Goal: Information Seeking & Learning: Learn about a topic

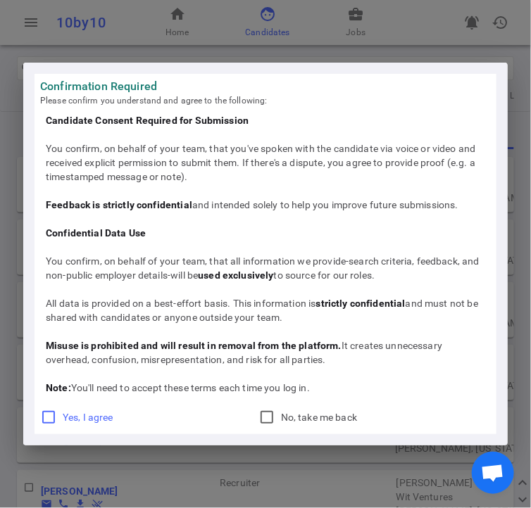
click at [49, 411] on input "Yes, I agree" at bounding box center [48, 417] width 17 height 17
checkbox input "true"
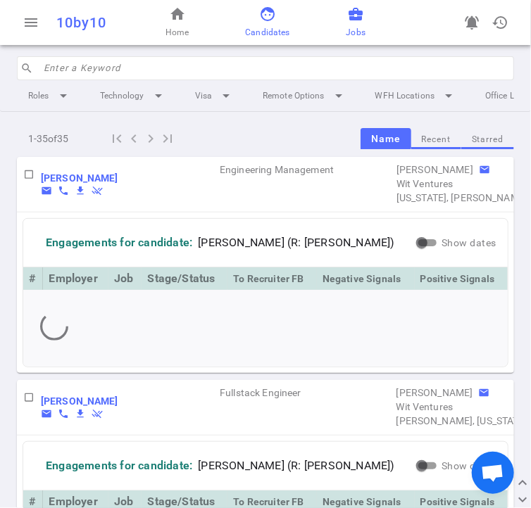
click at [353, 20] on span "business_center" at bounding box center [355, 14] width 17 height 17
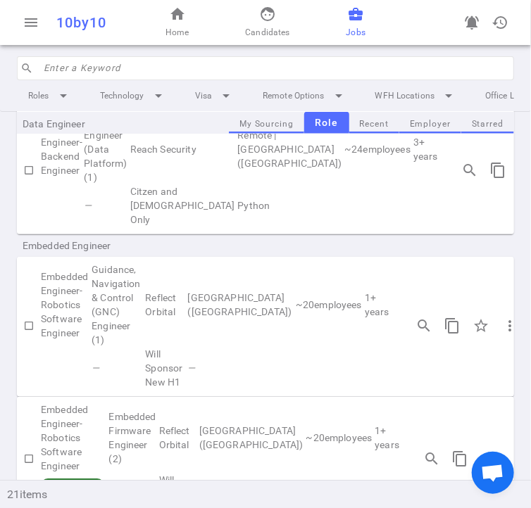
scroll to position [325, 0]
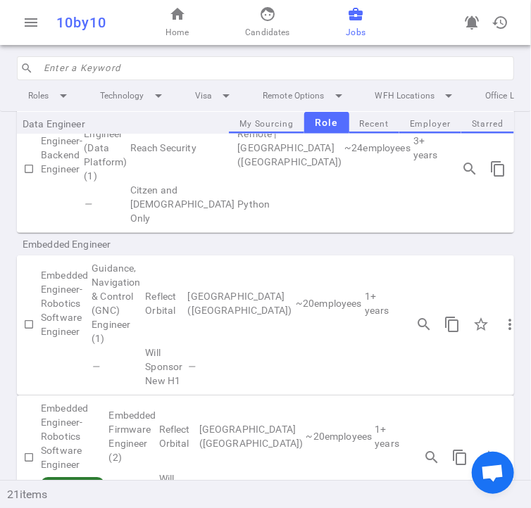
click at [196, 74] on input "search" at bounding box center [275, 68] width 462 height 23
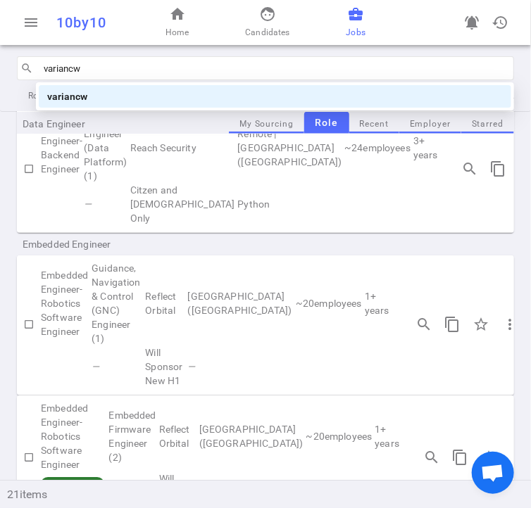
type input "varianc"
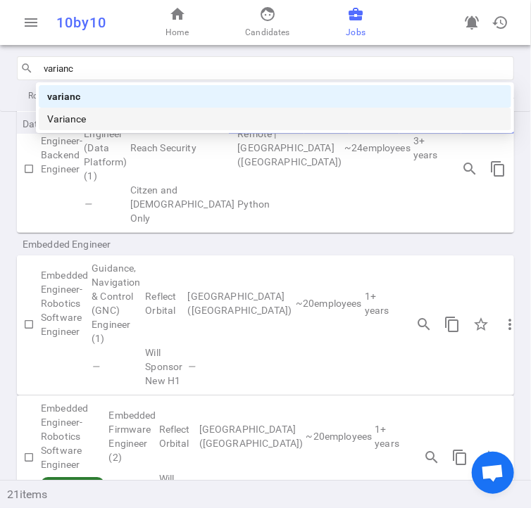
click at [94, 115] on div "Variance" at bounding box center [275, 118] width 456 height 15
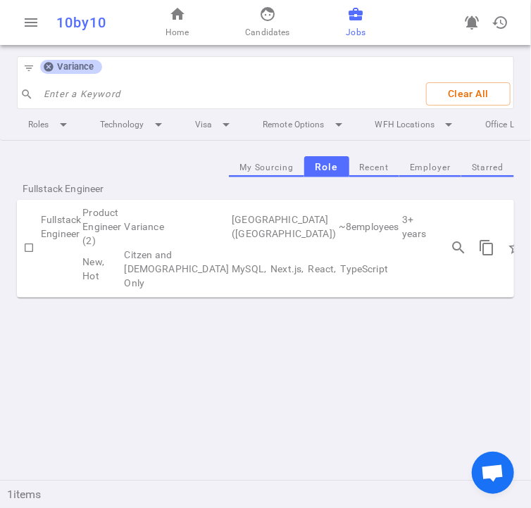
scroll to position [0, 43]
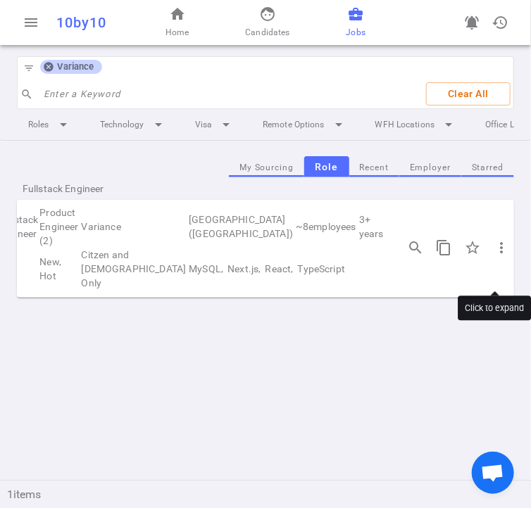
click at [522, 256] on span "chevron_right" at bounding box center [530, 247] width 17 height 17
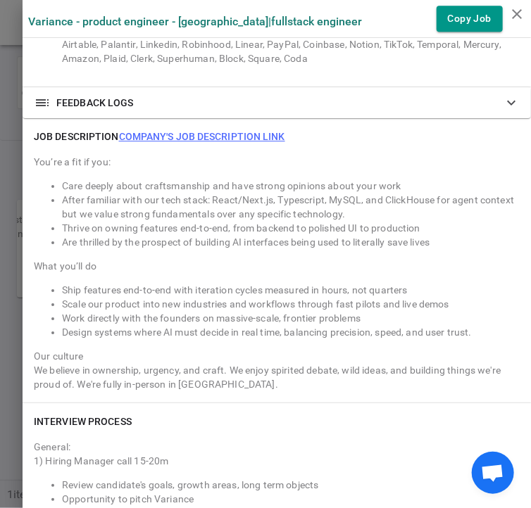
scroll to position [1127, 0]
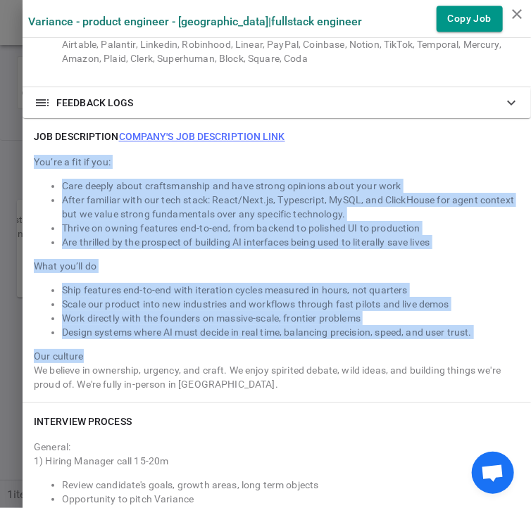
drag, startPoint x: 19, startPoint y: 156, endPoint x: 225, endPoint y: 339, distance: 275.9
click at [225, 339] on div "JOB DESCRIPTION Company's job description link You’re a fit if you: Care deeply…" at bounding box center [277, 260] width 508 height 284
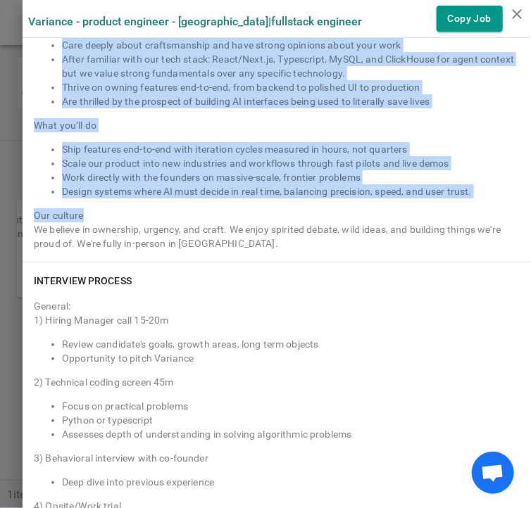
scroll to position [1268, 0]
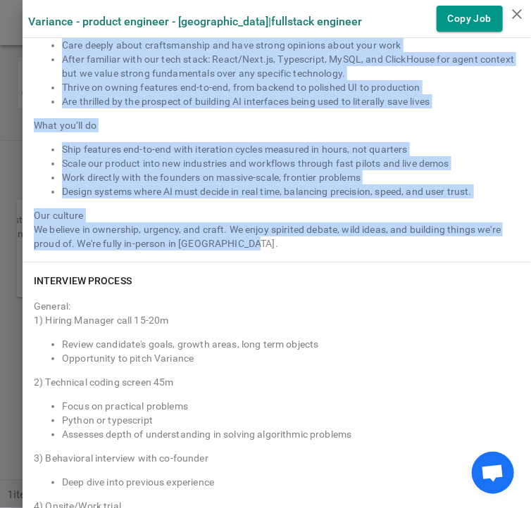
click at [243, 238] on div "We believe in ownership, urgency, and craft. We enjoy spirited debate, wild ide…" at bounding box center [277, 237] width 486 height 28
copy div "You’re a fit if you: Care deeply about craftsmanship and have strong opinions a…"
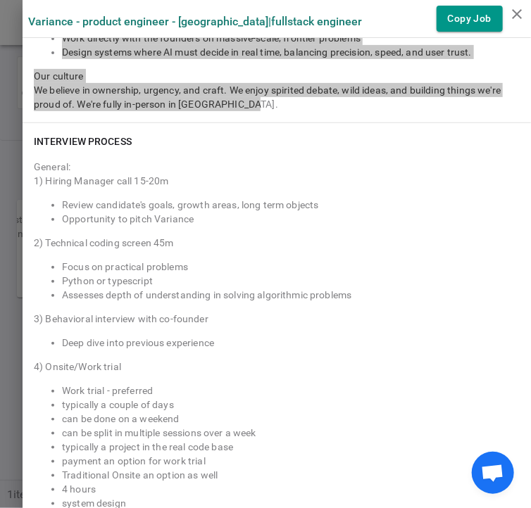
scroll to position [1408, 0]
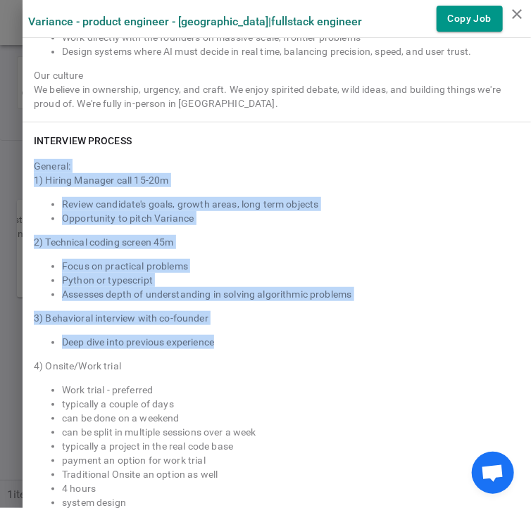
drag, startPoint x: 20, startPoint y: 161, endPoint x: 253, endPoint y: 358, distance: 304.8
click at [239, 354] on div "INTERVIEW PROCESS General: 1) Hiring Manager call 15-20m Review candidate's goa…" at bounding box center [277, 341] width 508 height 437
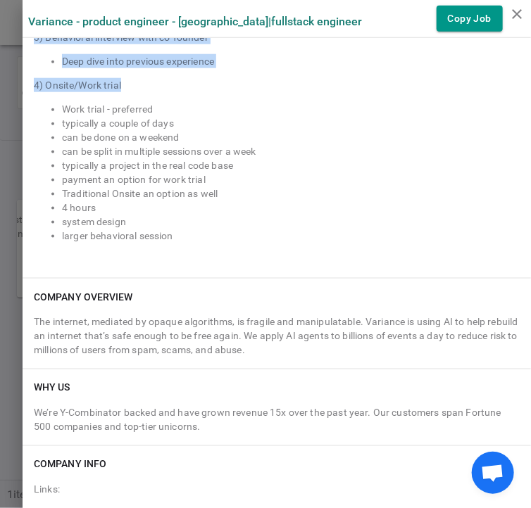
scroll to position [1689, 0]
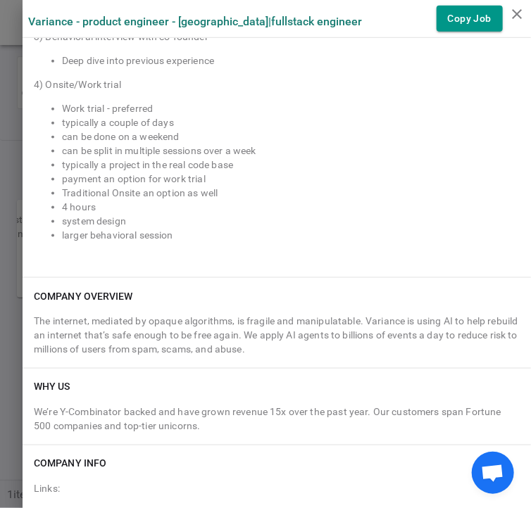
click at [201, 244] on div "General: 1) Hiring Manager call 15-20m Review candidate's goals, growth areas, …" at bounding box center [277, 69] width 486 height 394
copy div "General:"
